Goal: Information Seeking & Learning: Stay updated

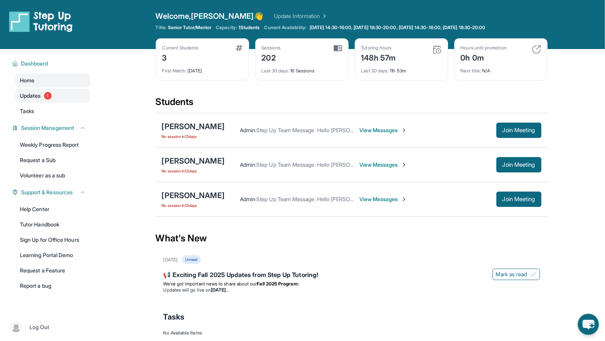
click at [65, 95] on link "Updates 1" at bounding box center [52, 96] width 75 height 14
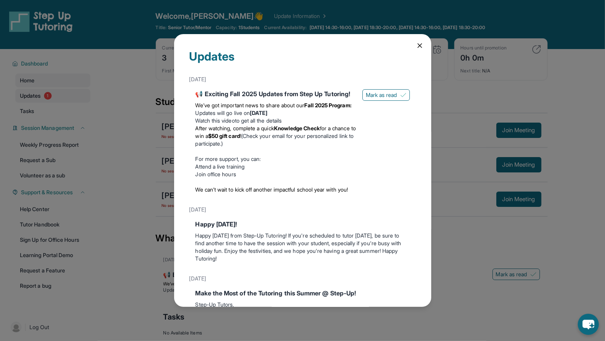
click at [65, 95] on div "Updates August 27th 📢 Exciting Fall 2025 Updates from Step Up Tutoring! We’ve g…" at bounding box center [302, 170] width 605 height 341
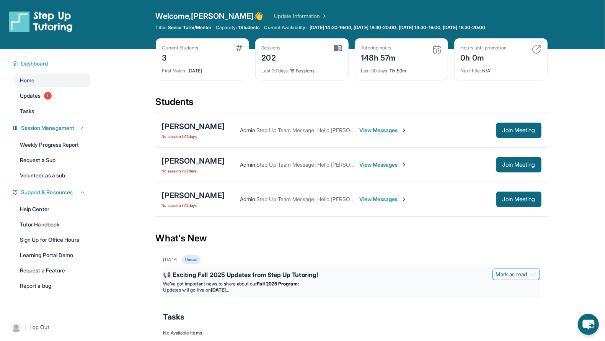
click at [266, 291] on div "📢 Exciting Fall 2025 Updates from Step Up Tutoring! Mark as read We’ve got impo…" at bounding box center [352, 281] width 377 height 32
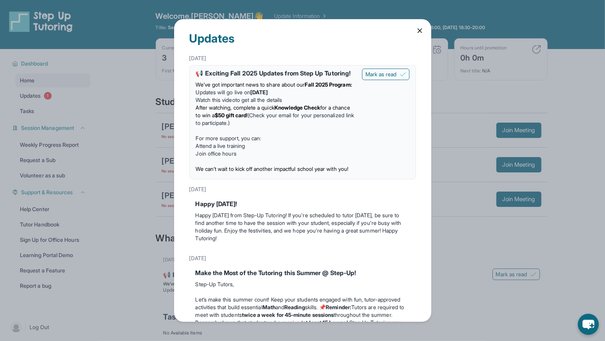
click at [414, 34] on div "Updates August 27th 📢 Exciting Fall 2025 Updates from Step Up Tutoring! We’ve g…" at bounding box center [302, 170] width 257 height 303
click at [418, 32] on icon at bounding box center [420, 31] width 4 height 4
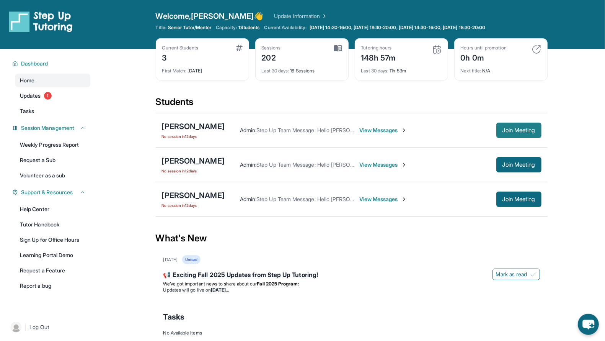
click at [520, 129] on span "Join Meeting" at bounding box center [519, 130] width 33 height 5
